Goal: Transaction & Acquisition: Purchase product/service

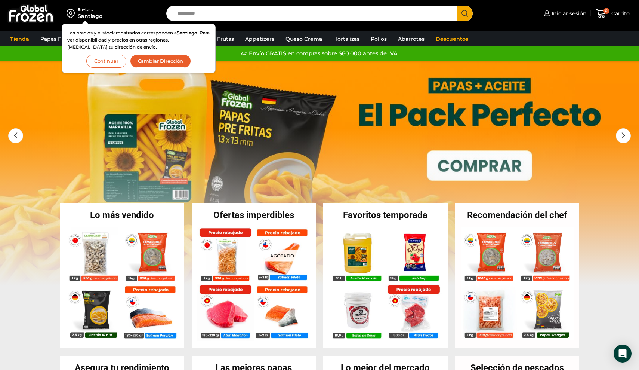
click at [112, 58] on button "Continuar" at bounding box center [106, 61] width 40 height 13
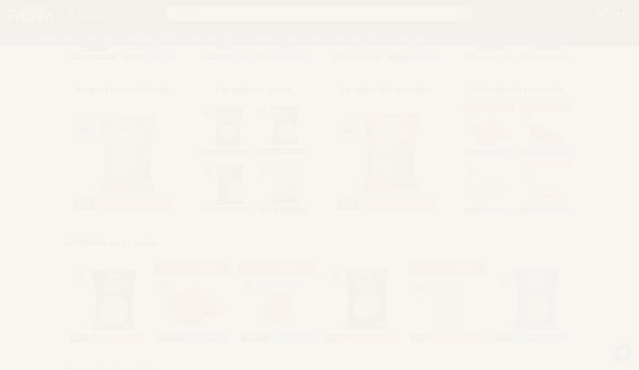
scroll to position [288, 0]
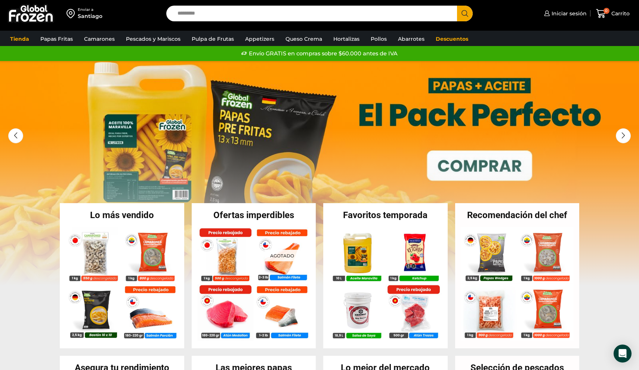
click at [394, 226] on div "Favoritos temporada En stock Aceite Fritura Global Frozen – Caja 20 litros $ 2.…" at bounding box center [385, 275] width 124 height 145
click at [387, 169] on link "1 / 3" at bounding box center [319, 173] width 639 height 224
click at [362, 123] on link "1 / 3" at bounding box center [319, 173] width 639 height 224
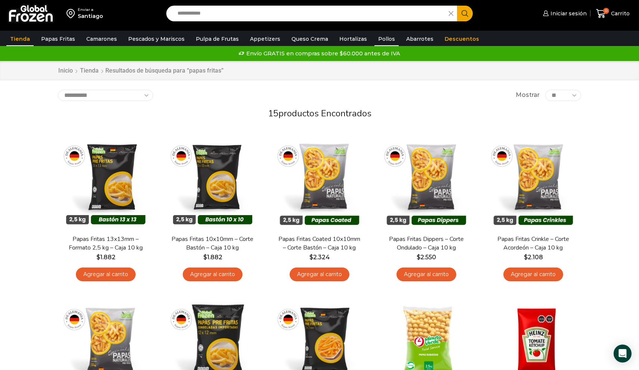
click at [375, 38] on link "Pollos" at bounding box center [387, 39] width 24 height 14
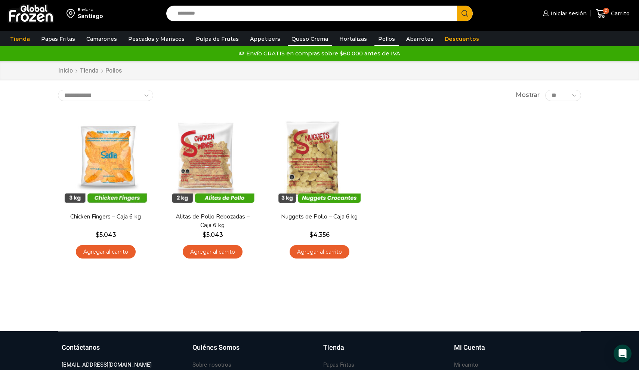
click at [292, 39] on link "Queso Crema" at bounding box center [310, 39] width 44 height 14
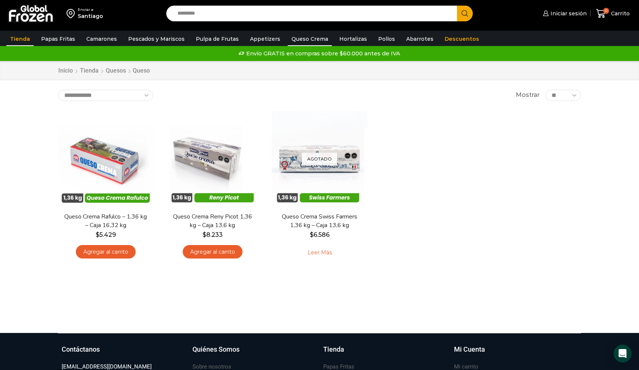
click at [21, 39] on link "Tienda" at bounding box center [19, 39] width 27 height 14
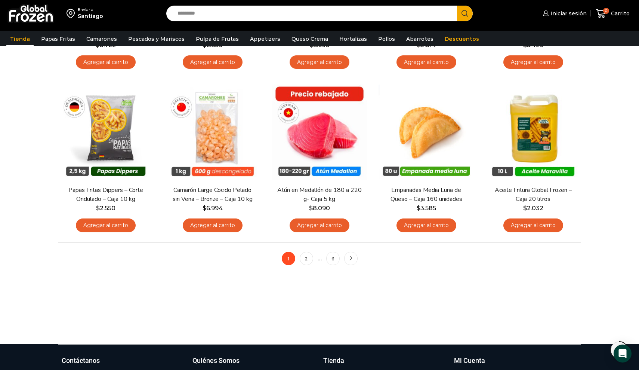
scroll to position [507, 0]
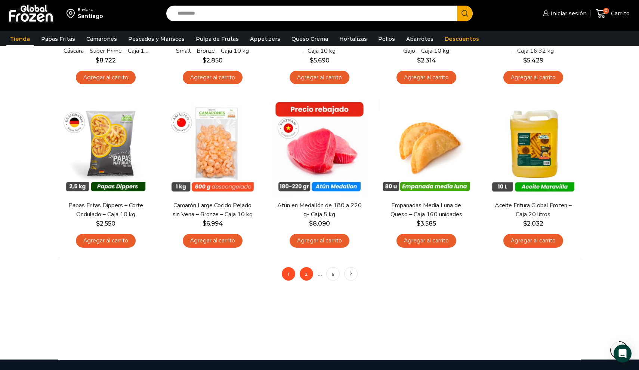
click at [307, 273] on link "2" at bounding box center [306, 273] width 13 height 13
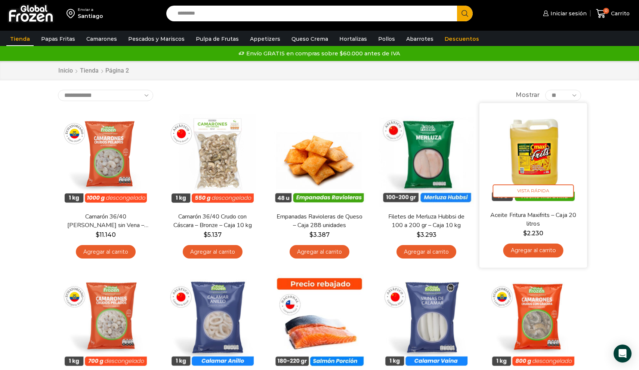
click at [516, 158] on img at bounding box center [533, 156] width 96 height 96
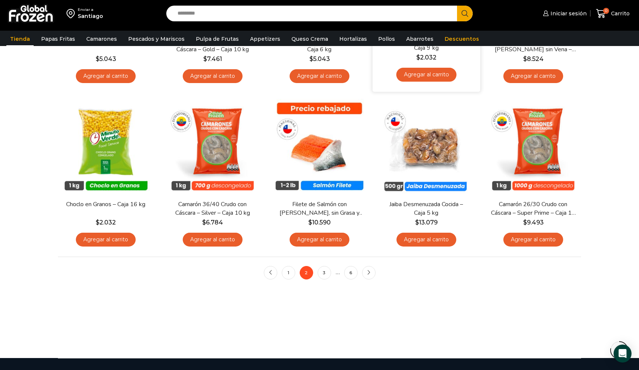
scroll to position [518, 0]
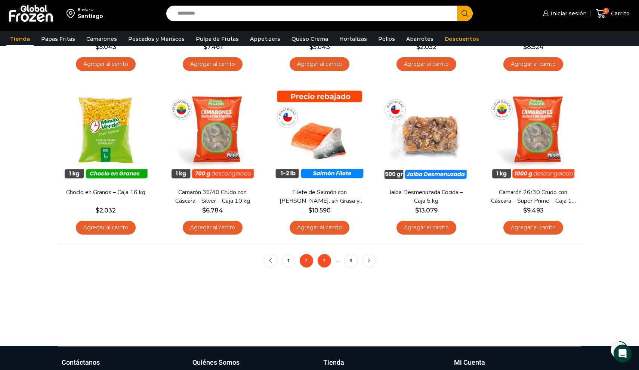
click at [323, 259] on link "3" at bounding box center [324, 260] width 13 height 13
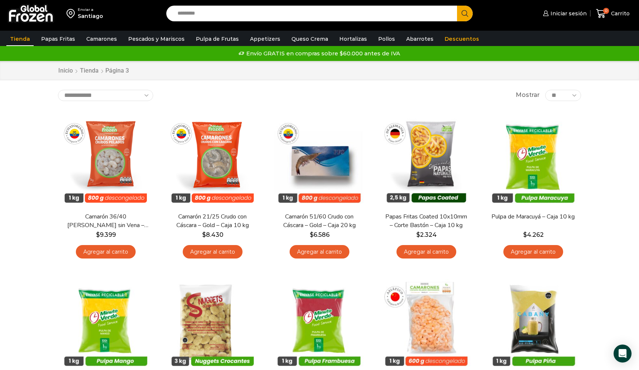
click at [201, 16] on input "Search input" at bounding box center [314, 14] width 280 height 16
type input "********"
click at [465, 13] on button "Search" at bounding box center [465, 14] width 16 height 16
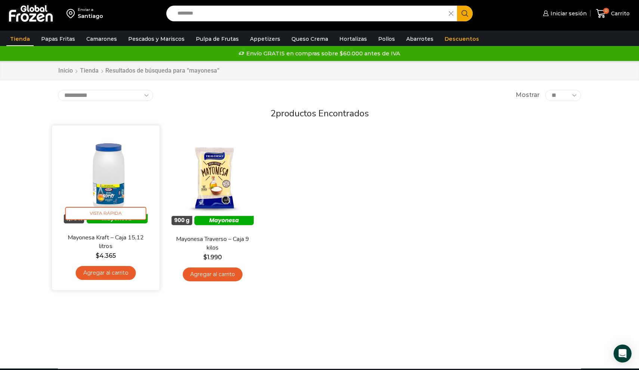
click at [108, 179] on img at bounding box center [106, 179] width 96 height 96
